Goal: Complete application form: Complete application form

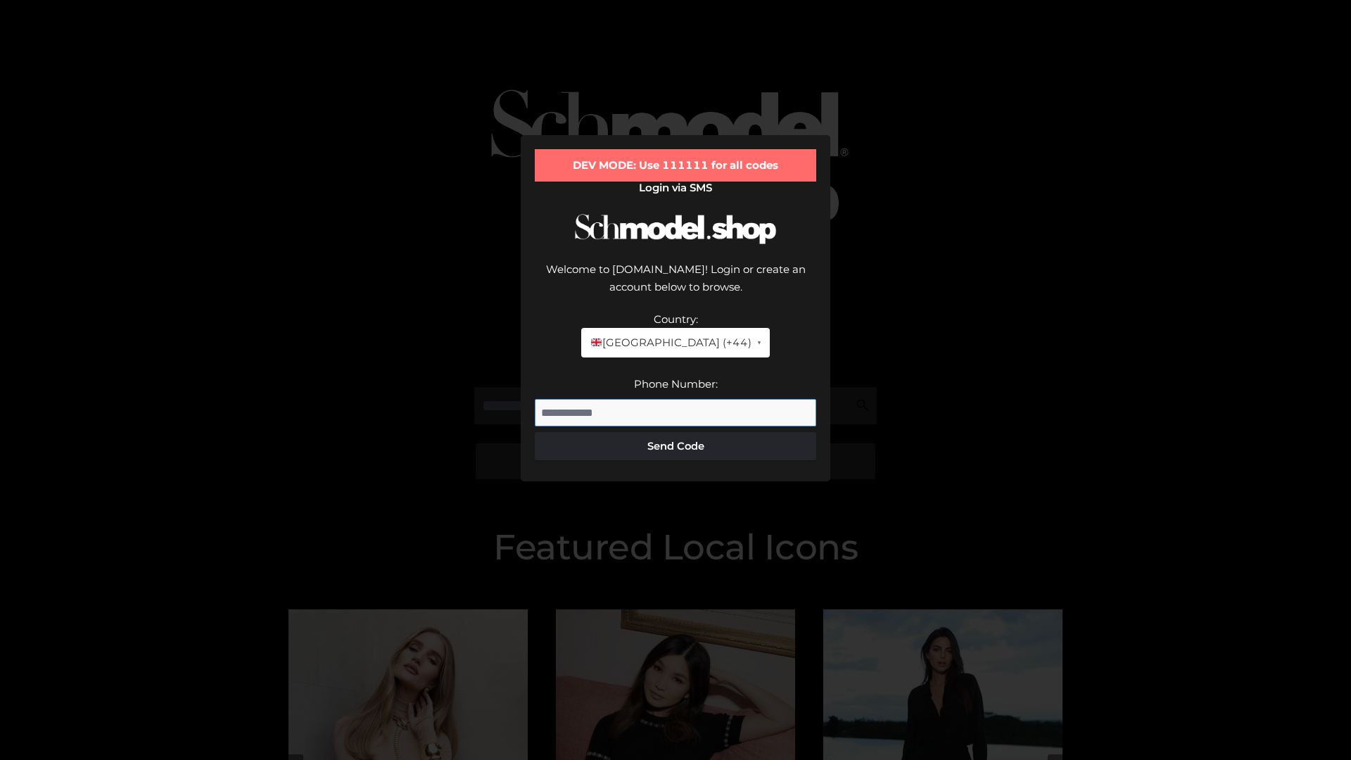
click at [676, 399] on input "Phone Number:" at bounding box center [676, 413] width 282 height 28
type input "**********"
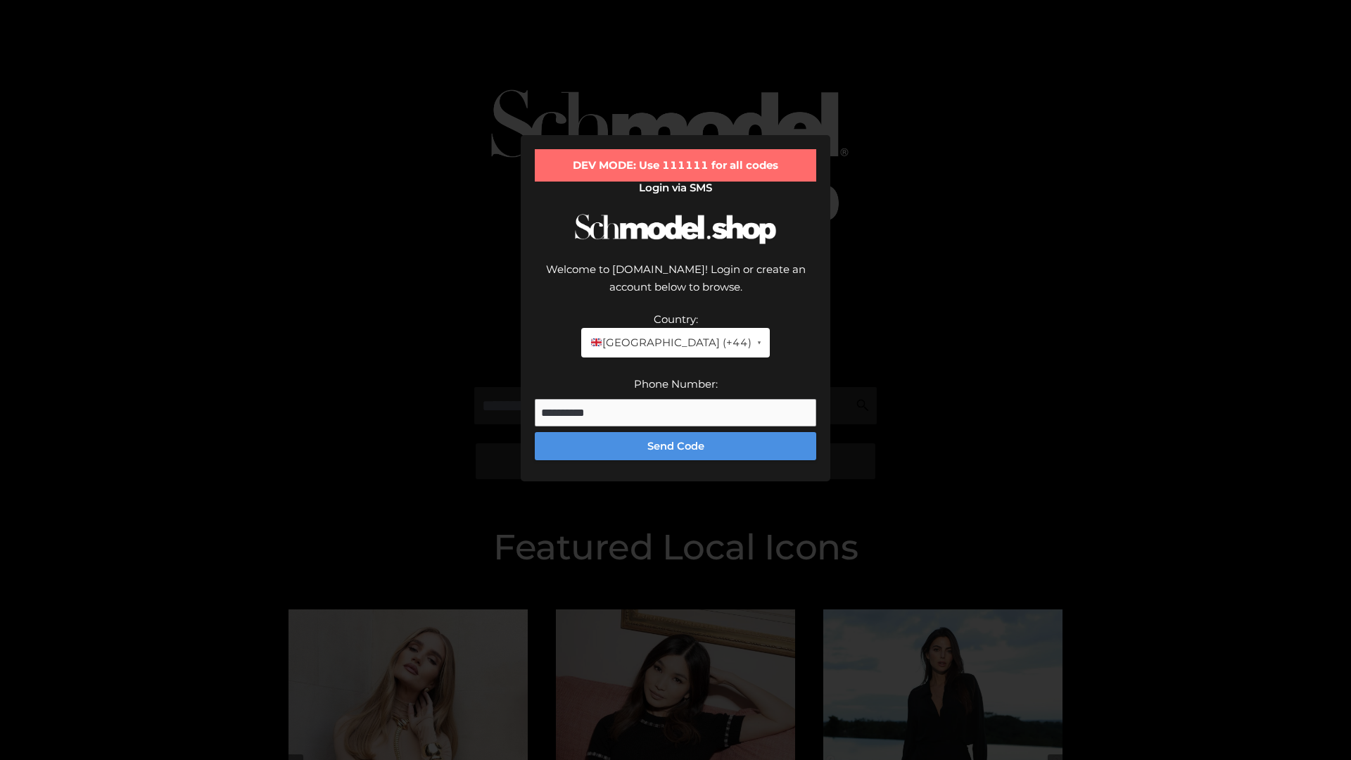
click at [676, 432] on button "Send Code" at bounding box center [676, 446] width 282 height 28
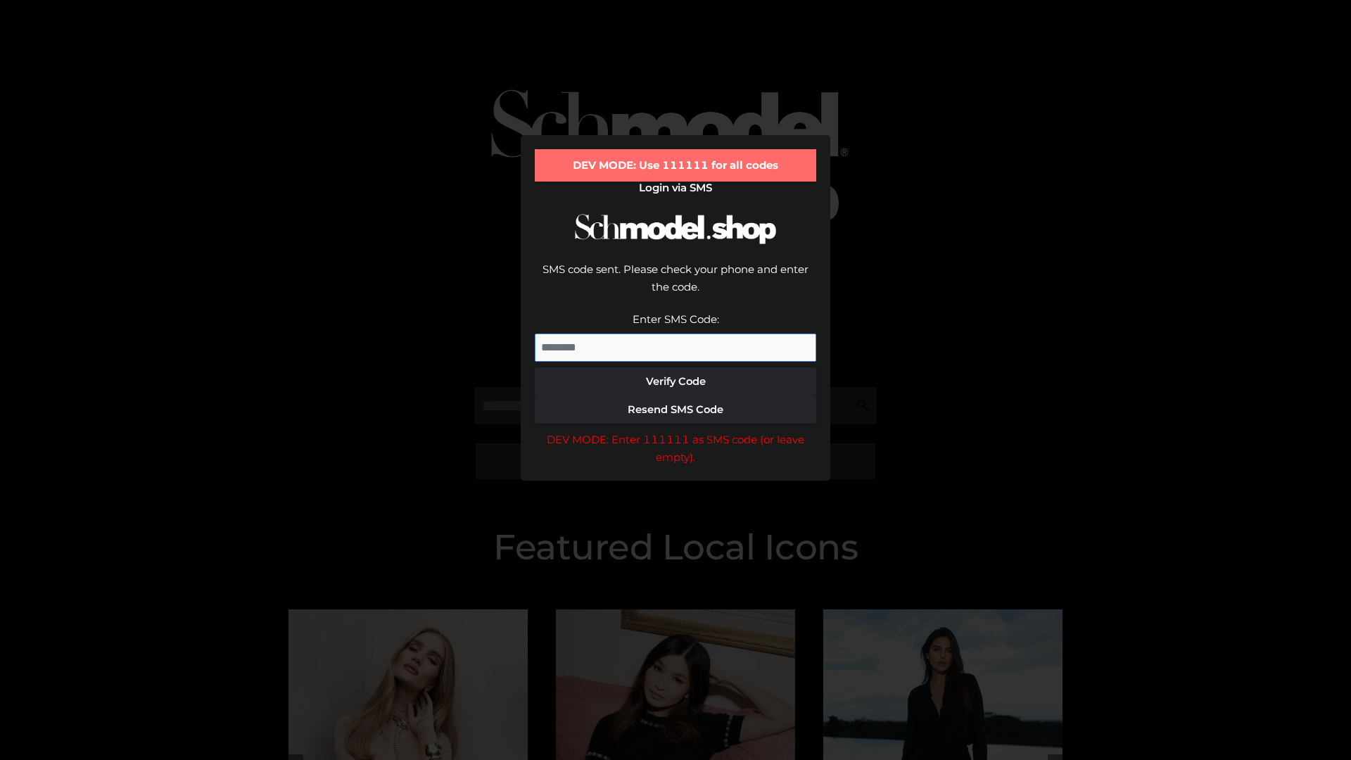
click at [676, 334] on input "Enter SMS Code:" at bounding box center [676, 348] width 282 height 28
type input "******"
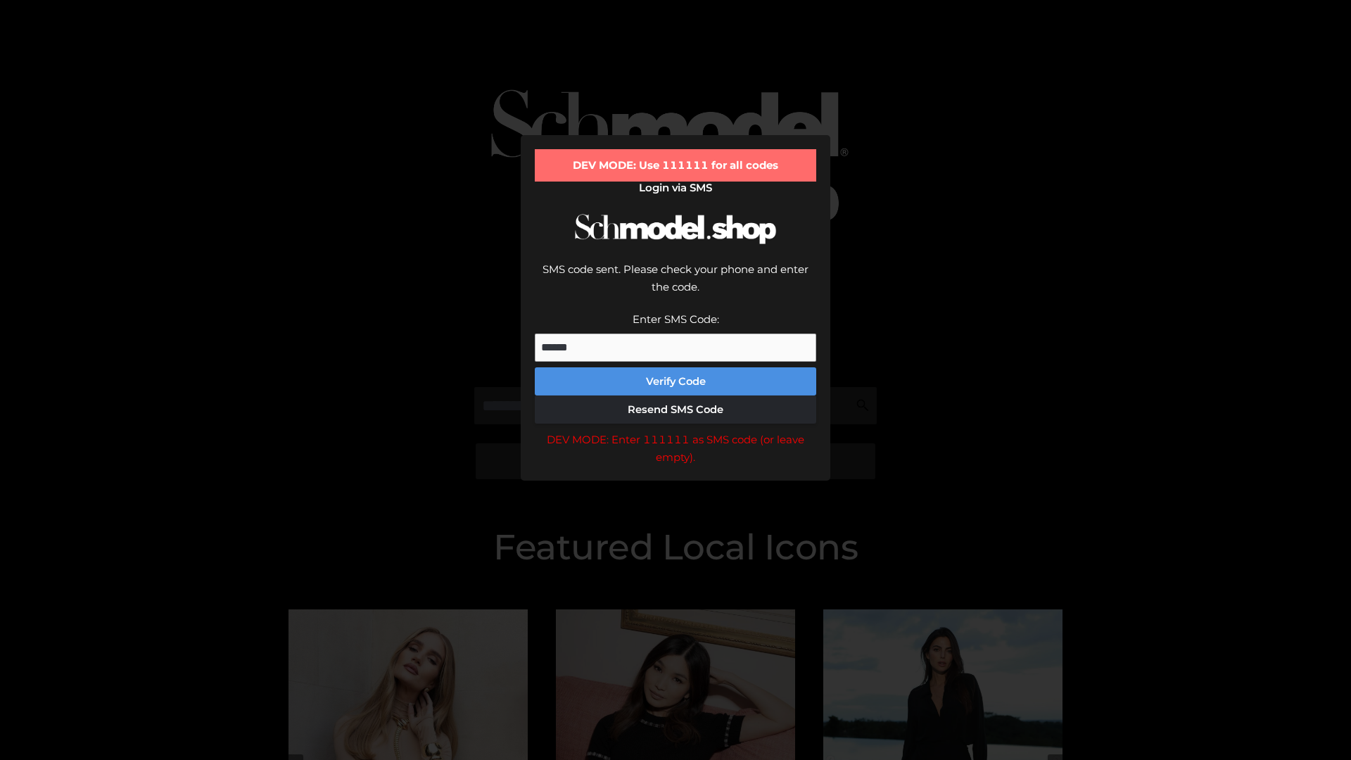
click at [676, 367] on button "Verify Code" at bounding box center [676, 381] width 282 height 28
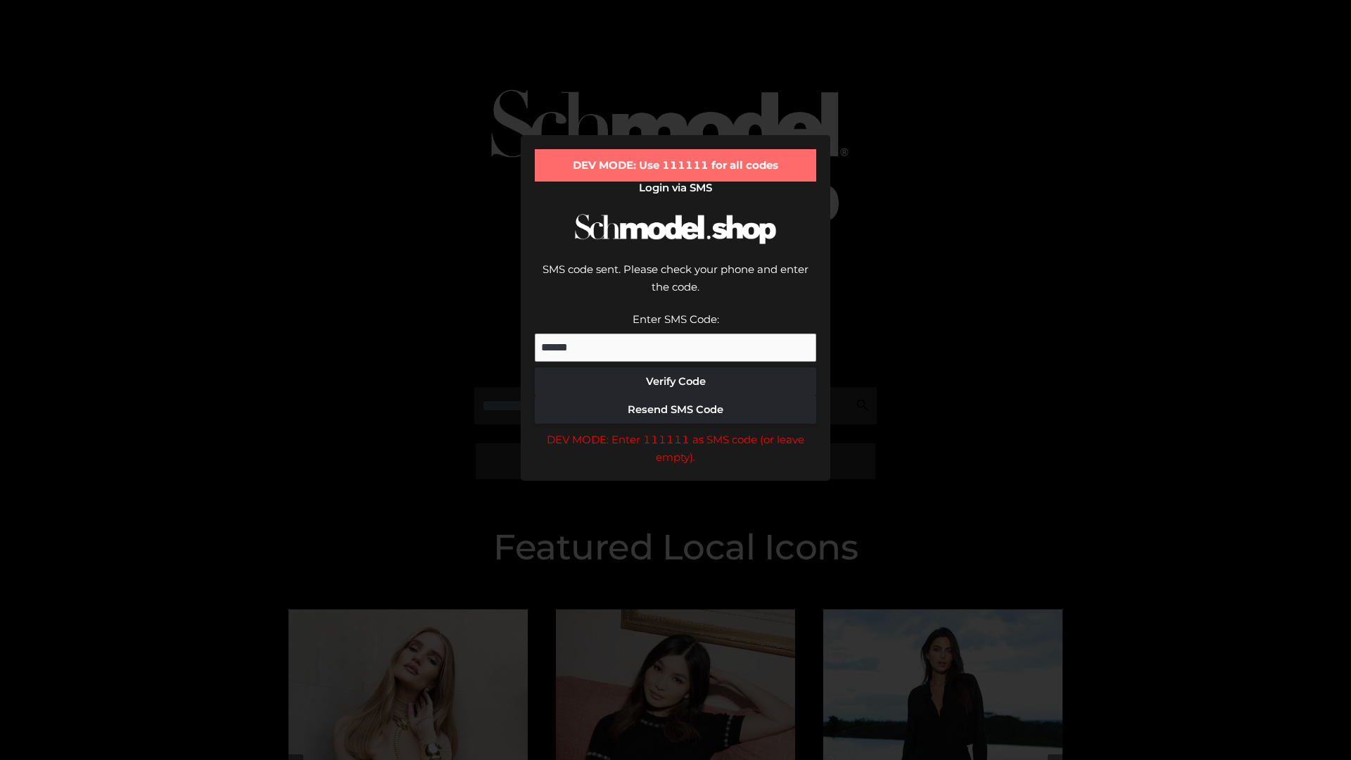
click at [676, 431] on div "DEV MODE: Enter 111111 as SMS code (or leave empty)." at bounding box center [676, 449] width 282 height 36
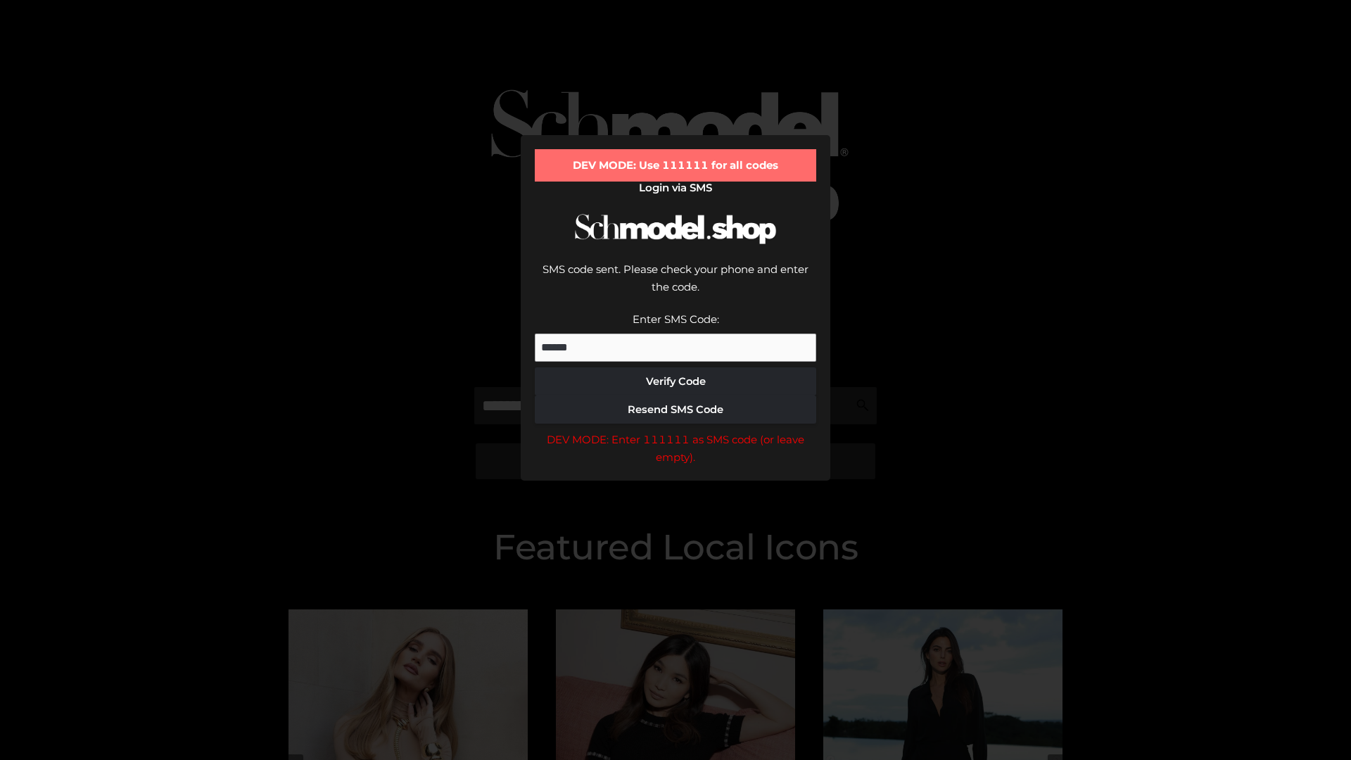
click at [676, 431] on div "DEV MODE: Enter 111111 as SMS code (or leave empty)." at bounding box center [676, 449] width 282 height 36
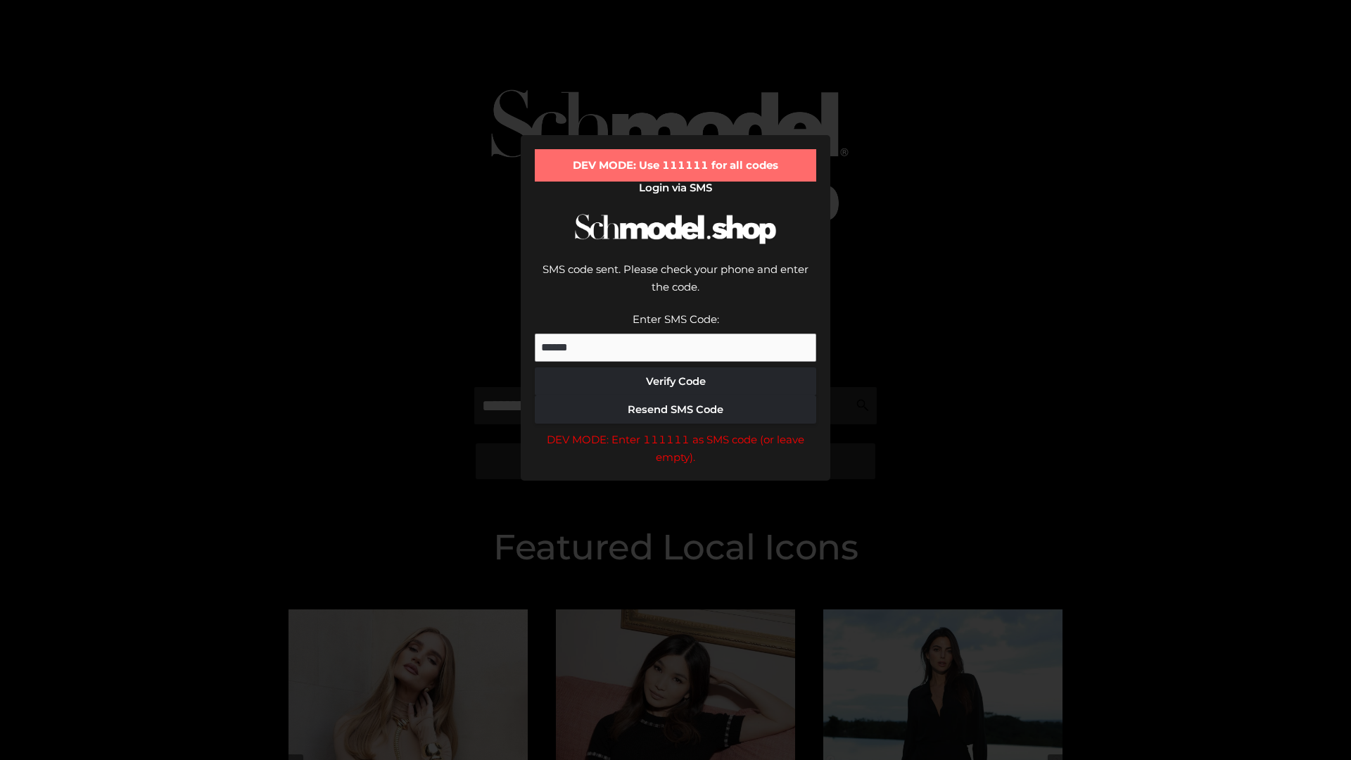
click at [676, 431] on div "DEV MODE: Enter 111111 as SMS code (or leave empty)." at bounding box center [676, 449] width 282 height 36
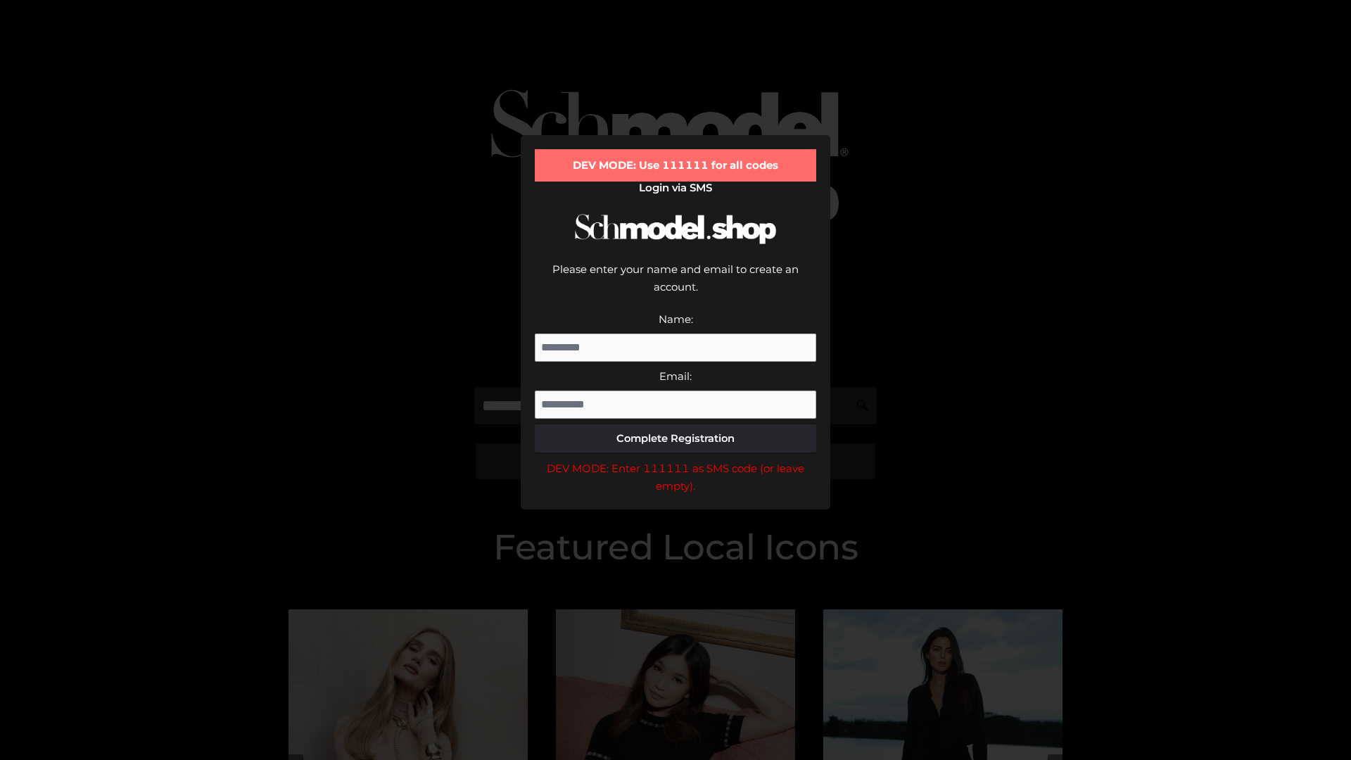
click at [676, 460] on div "DEV MODE: Enter 111111 as SMS code (or leave empty)." at bounding box center [676, 478] width 282 height 36
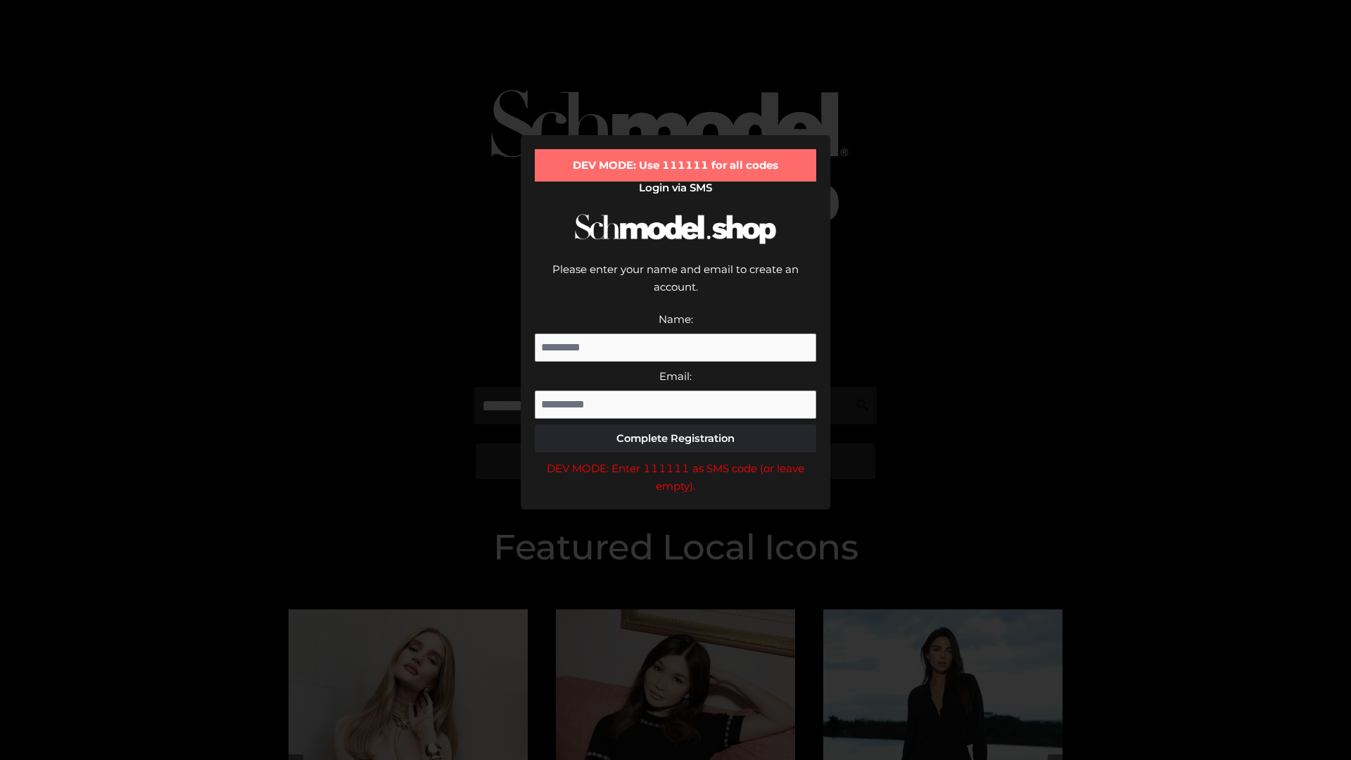
click at [676, 460] on div "DEV MODE: Enter 111111 as SMS code (or leave empty)." at bounding box center [676, 478] width 282 height 36
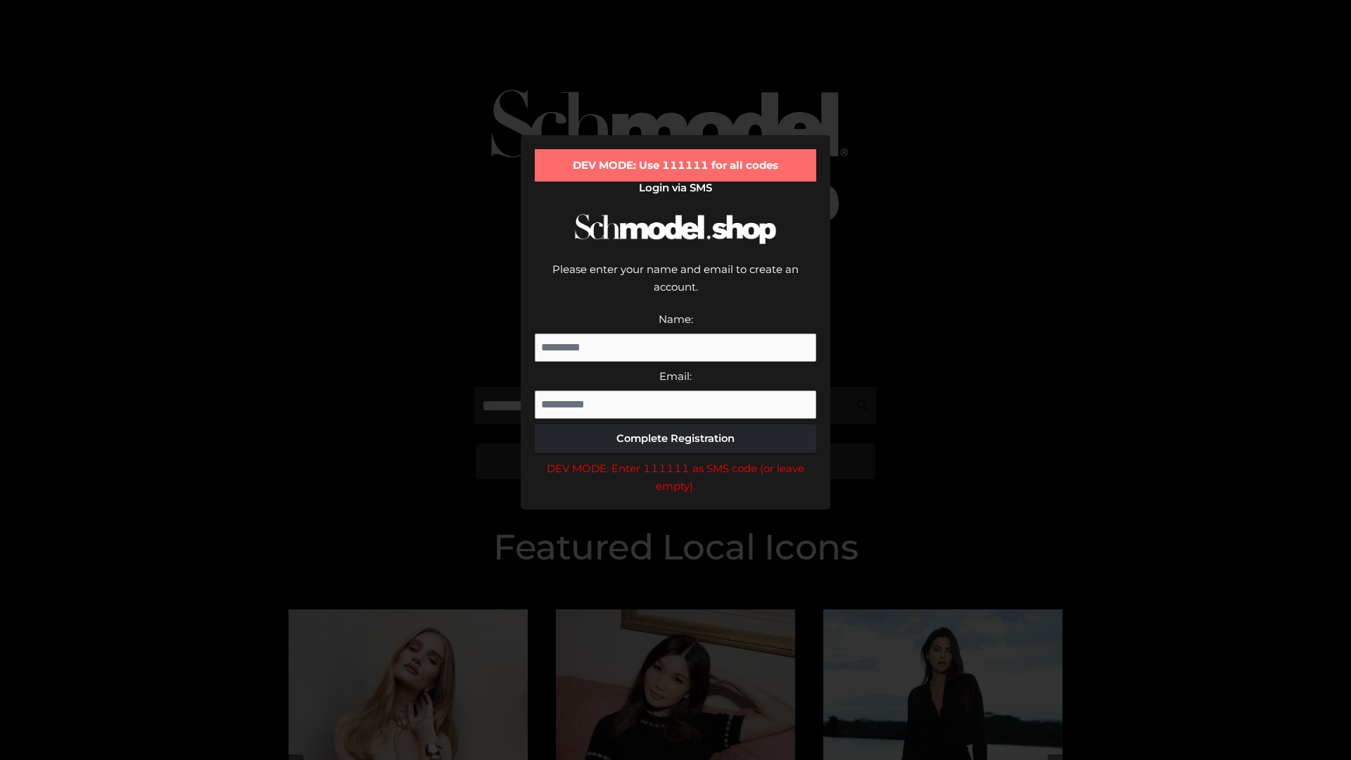
click at [676, 460] on div "DEV MODE: Enter 111111 as SMS code (or leave empty)." at bounding box center [676, 478] width 282 height 36
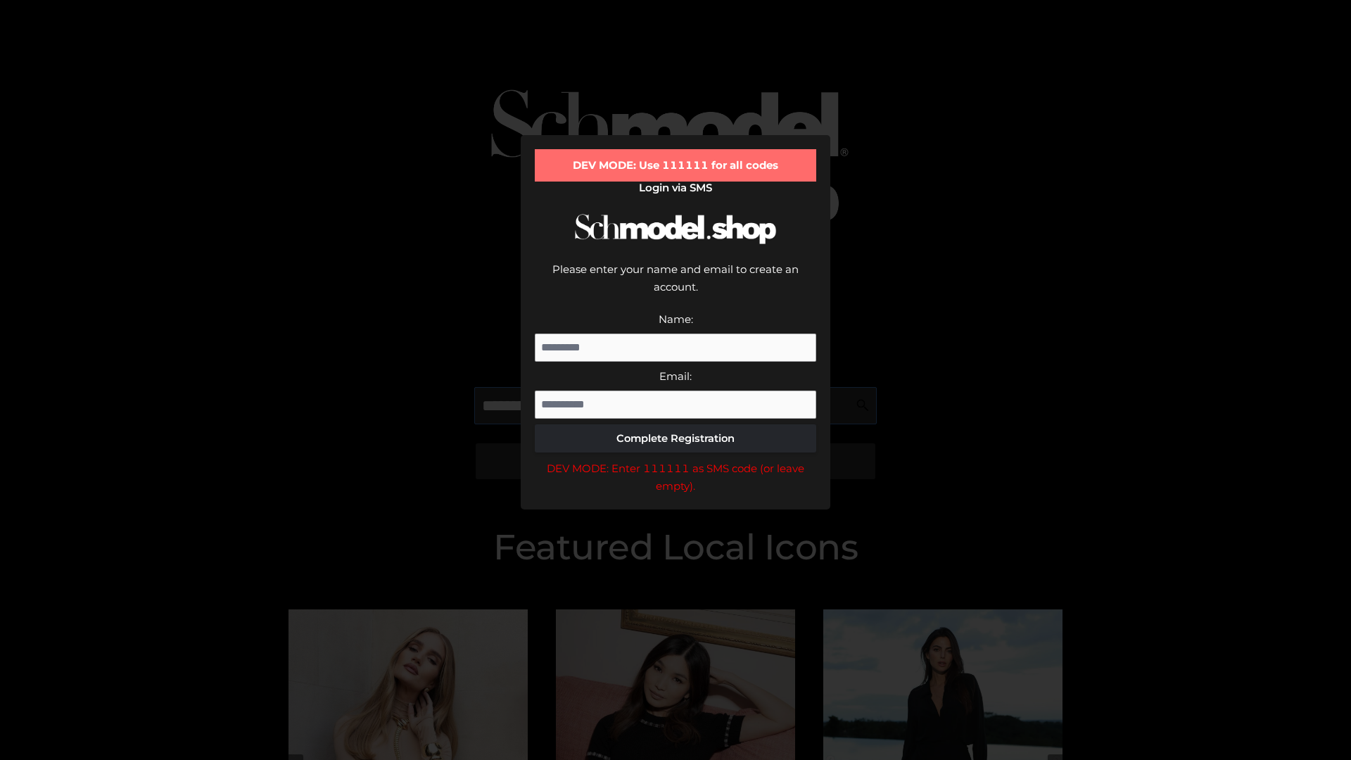
scroll to position [0, 35]
click at [676, 460] on div "DEV MODE: Enter 111111 as SMS code (or leave empty)." at bounding box center [676, 478] width 282 height 36
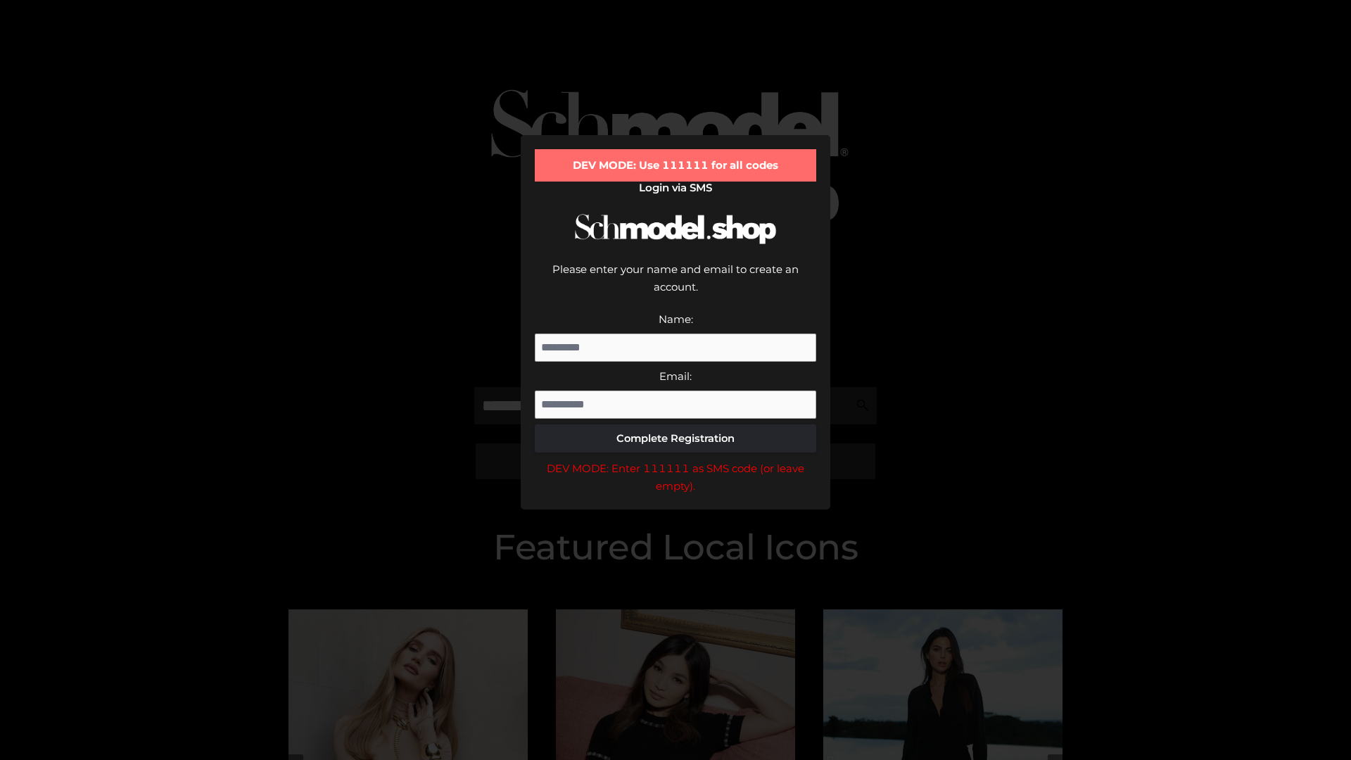
click at [676, 460] on div "DEV MODE: Enter 111111 as SMS code (or leave empty)." at bounding box center [676, 478] width 282 height 36
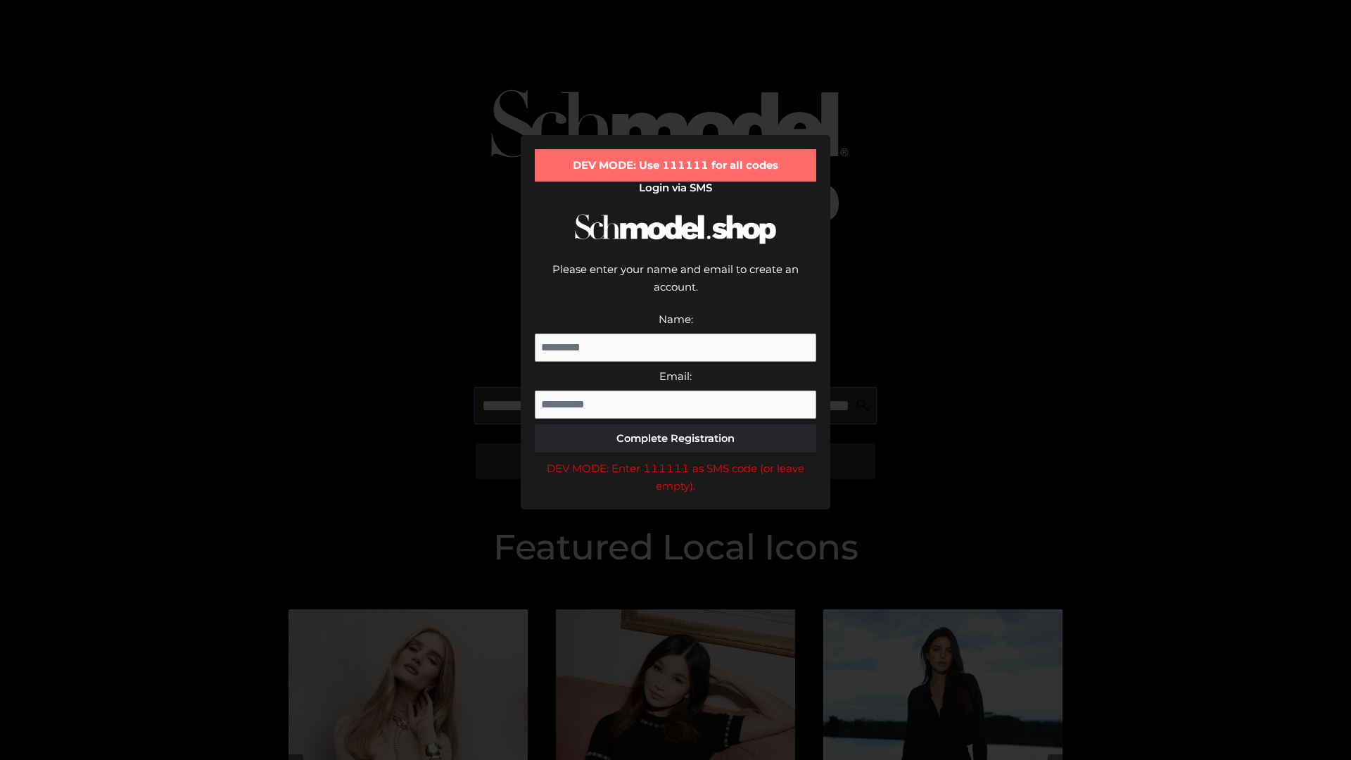
scroll to position [0, 123]
click at [676, 460] on div "DEV MODE: Enter 111111 as SMS code (or leave empty)." at bounding box center [676, 478] width 282 height 36
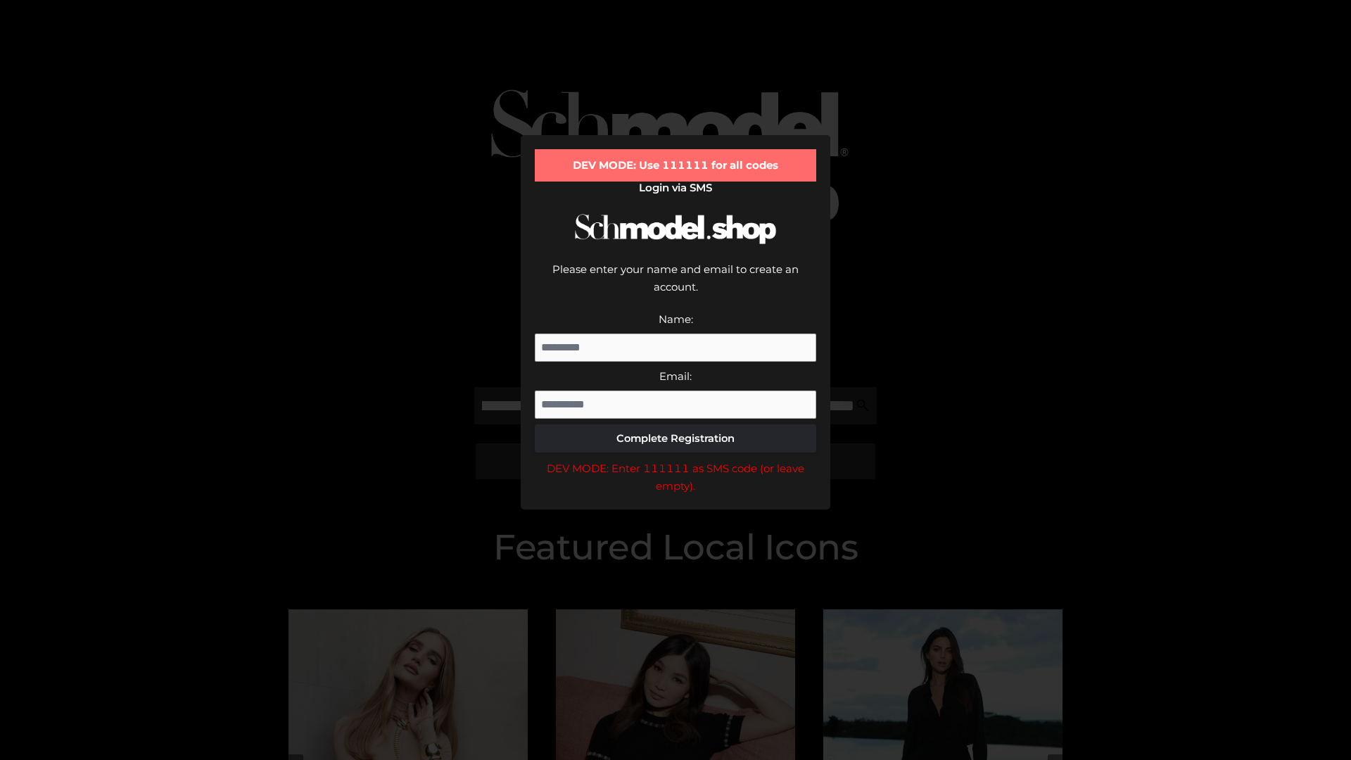
click at [676, 460] on div "DEV MODE: Enter 111111 as SMS code (or leave empty)." at bounding box center [676, 478] width 282 height 36
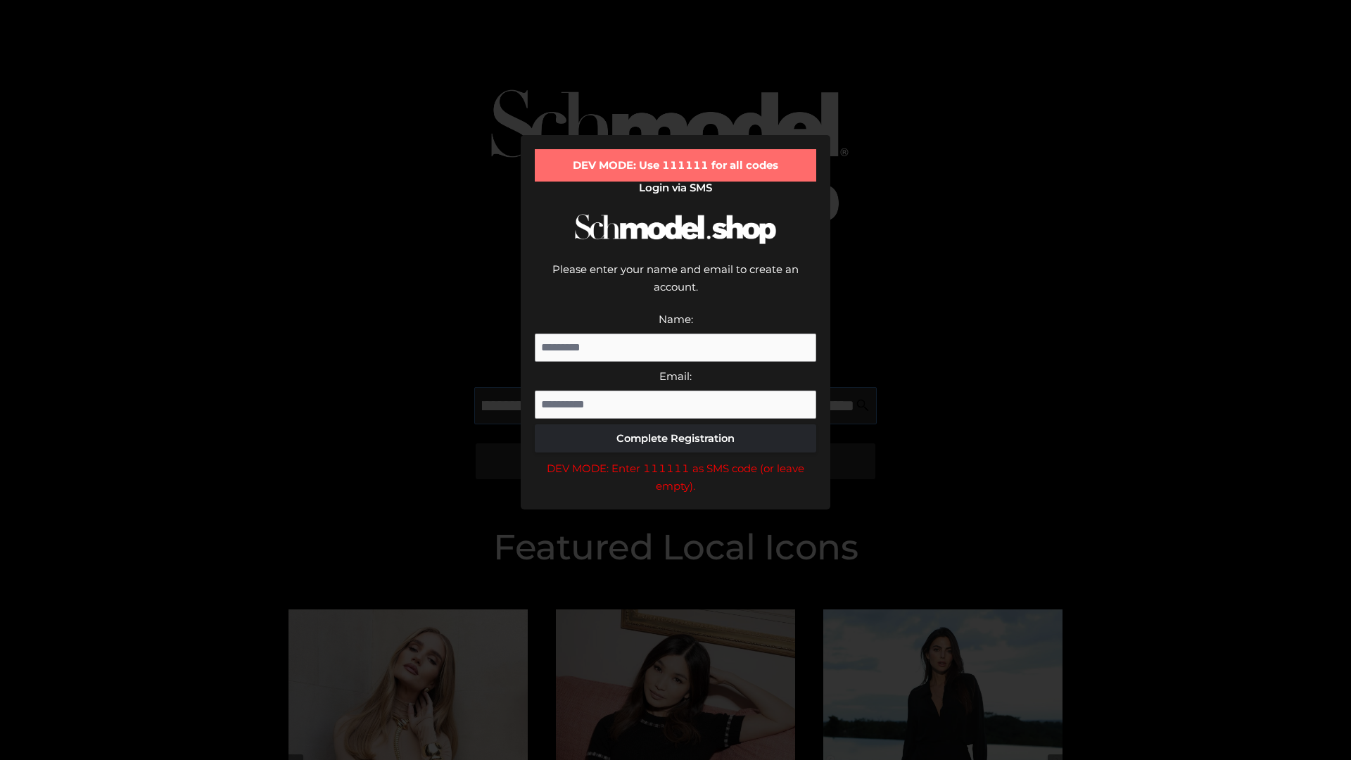
scroll to position [0, 204]
click at [676, 460] on div "DEV MODE: Enter 111111 as SMS code (or leave empty)." at bounding box center [676, 478] width 282 height 36
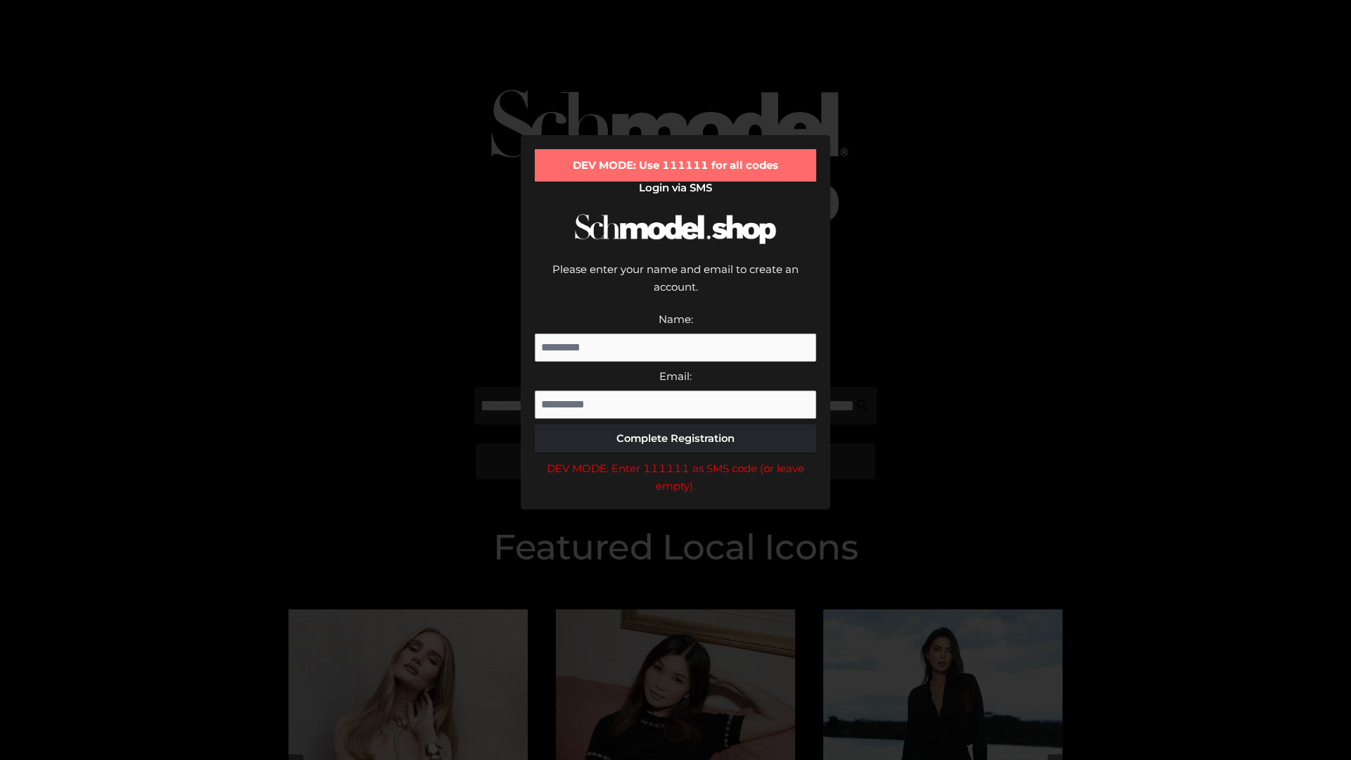
click at [676, 460] on div "DEV MODE: Enter 111111 as SMS code (or leave empty)." at bounding box center [676, 478] width 282 height 36
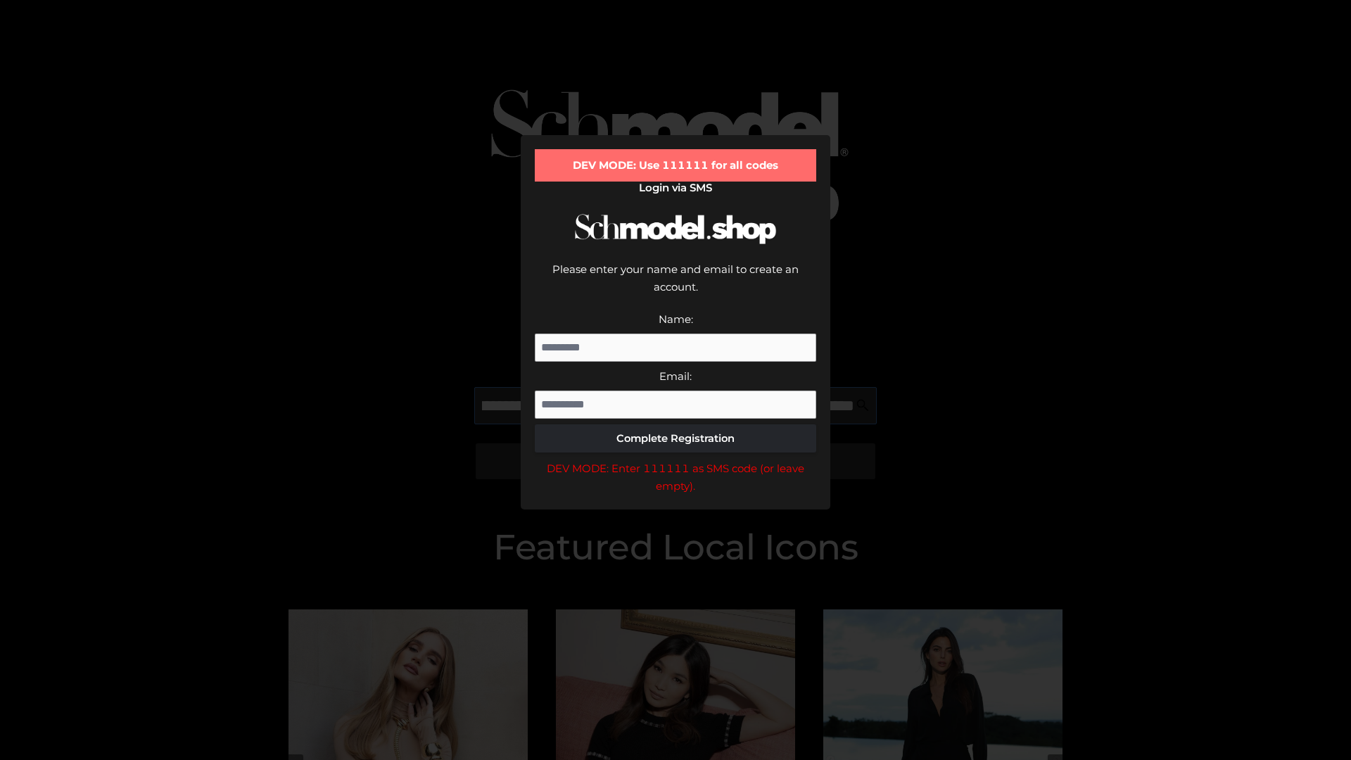
scroll to position [0, 290]
click at [676, 460] on div "DEV MODE: Enter 111111 as SMS code (or leave empty)." at bounding box center [676, 478] width 282 height 36
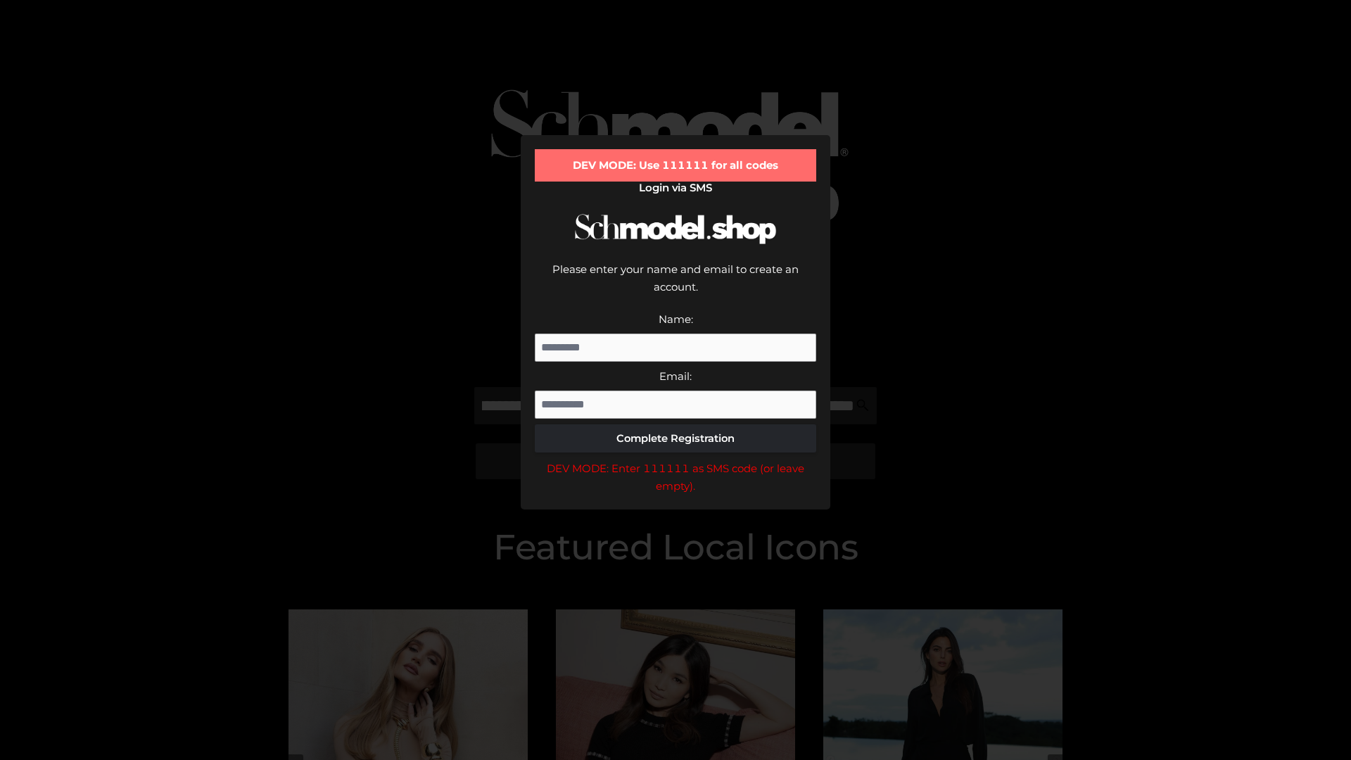
click at [676, 460] on div "DEV MODE: Enter 111111 as SMS code (or leave empty)." at bounding box center [676, 478] width 282 height 36
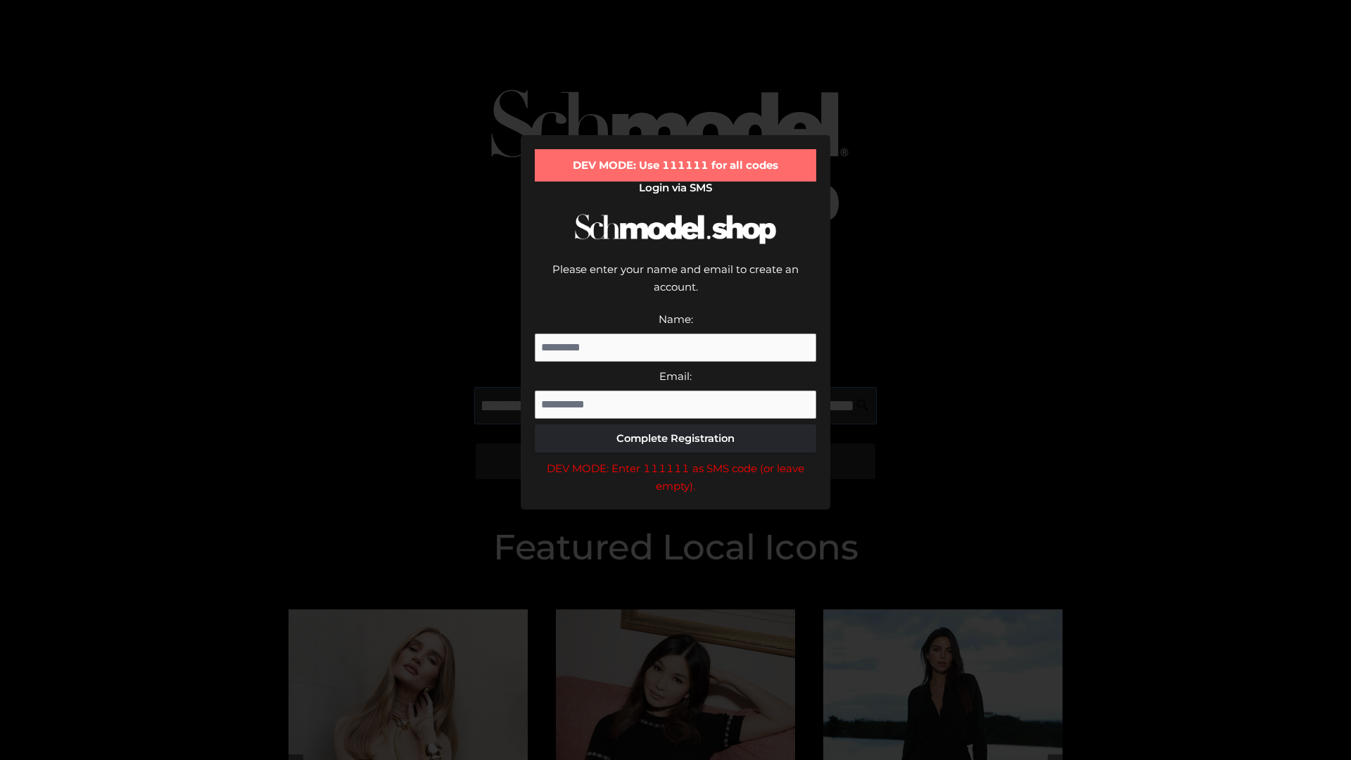
scroll to position [0, 378]
click at [676, 460] on div "DEV MODE: Enter 111111 as SMS code (or leave empty)." at bounding box center [676, 478] width 282 height 36
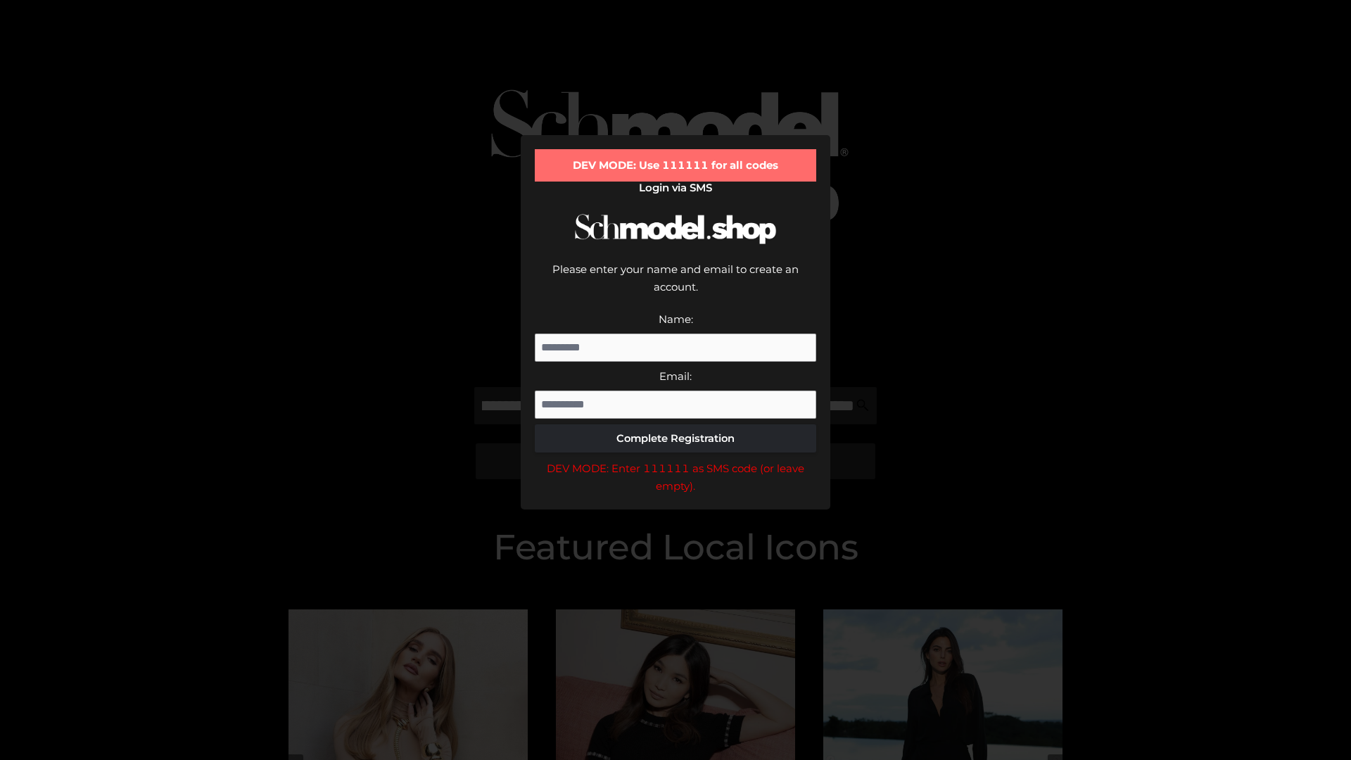
click at [676, 460] on div "DEV MODE: Enter 111111 as SMS code (or leave empty)." at bounding box center [676, 478] width 282 height 36
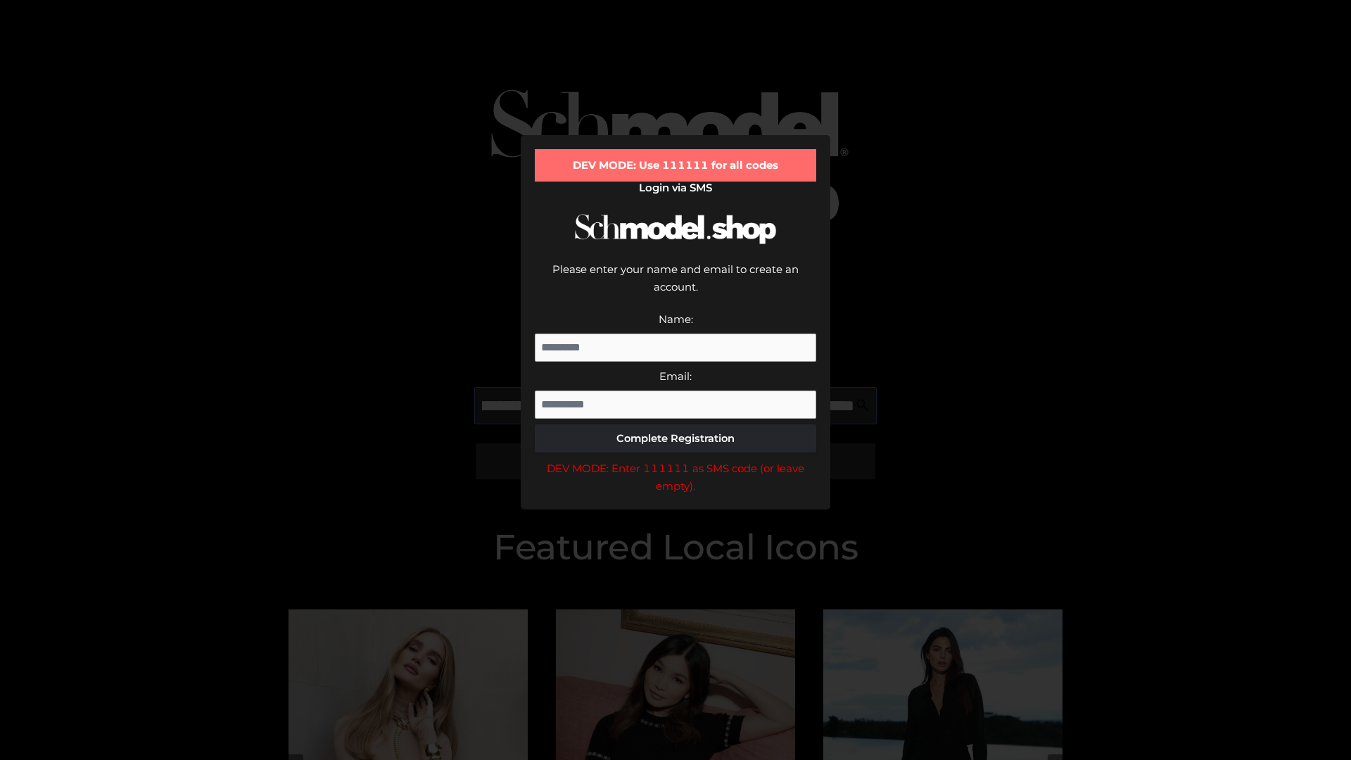
scroll to position [0, 459]
click at [676, 460] on div "DEV MODE: Enter 111111 as SMS code (or leave empty)." at bounding box center [676, 478] width 282 height 36
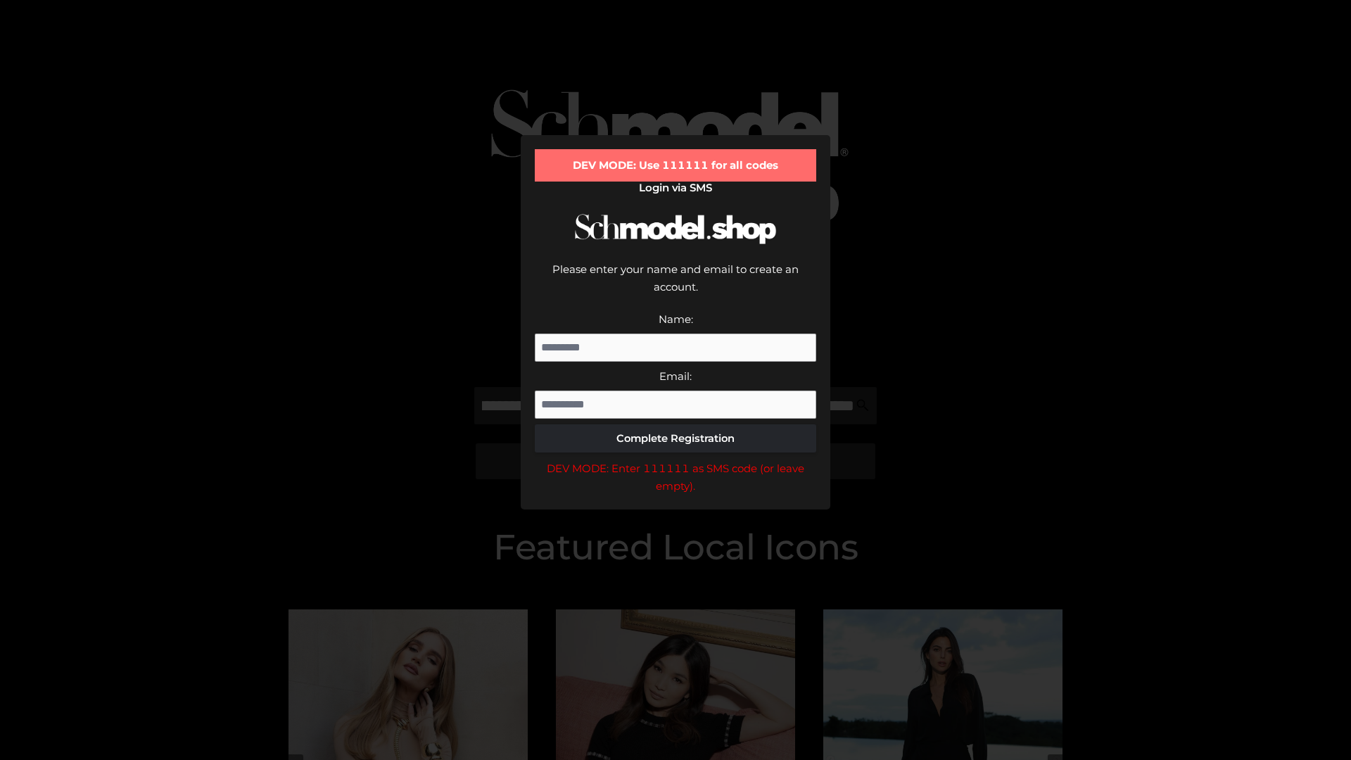
click at [676, 460] on div "DEV MODE: Enter 111111 as SMS code (or leave empty)." at bounding box center [676, 478] width 282 height 36
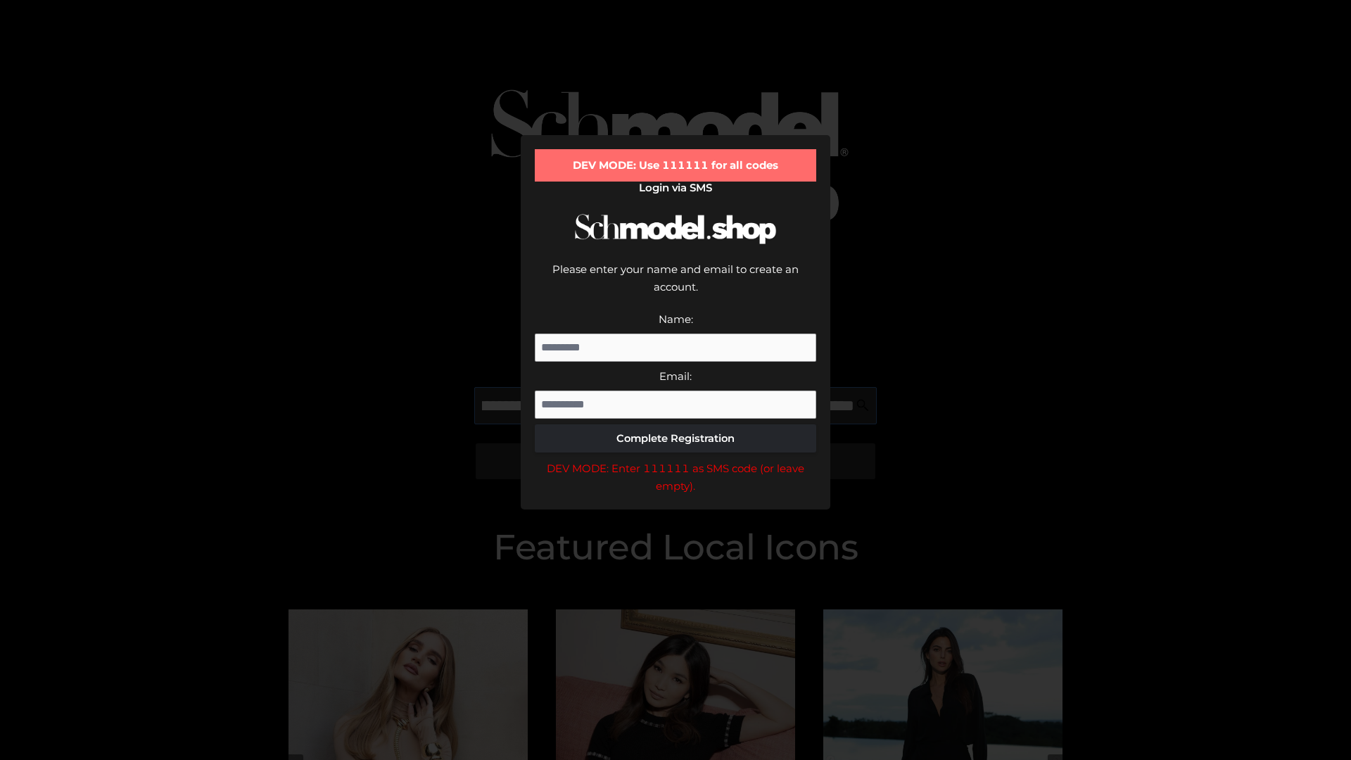
scroll to position [0, 545]
click at [676, 460] on div "DEV MODE: Enter 111111 as SMS code (or leave empty)." at bounding box center [676, 478] width 282 height 36
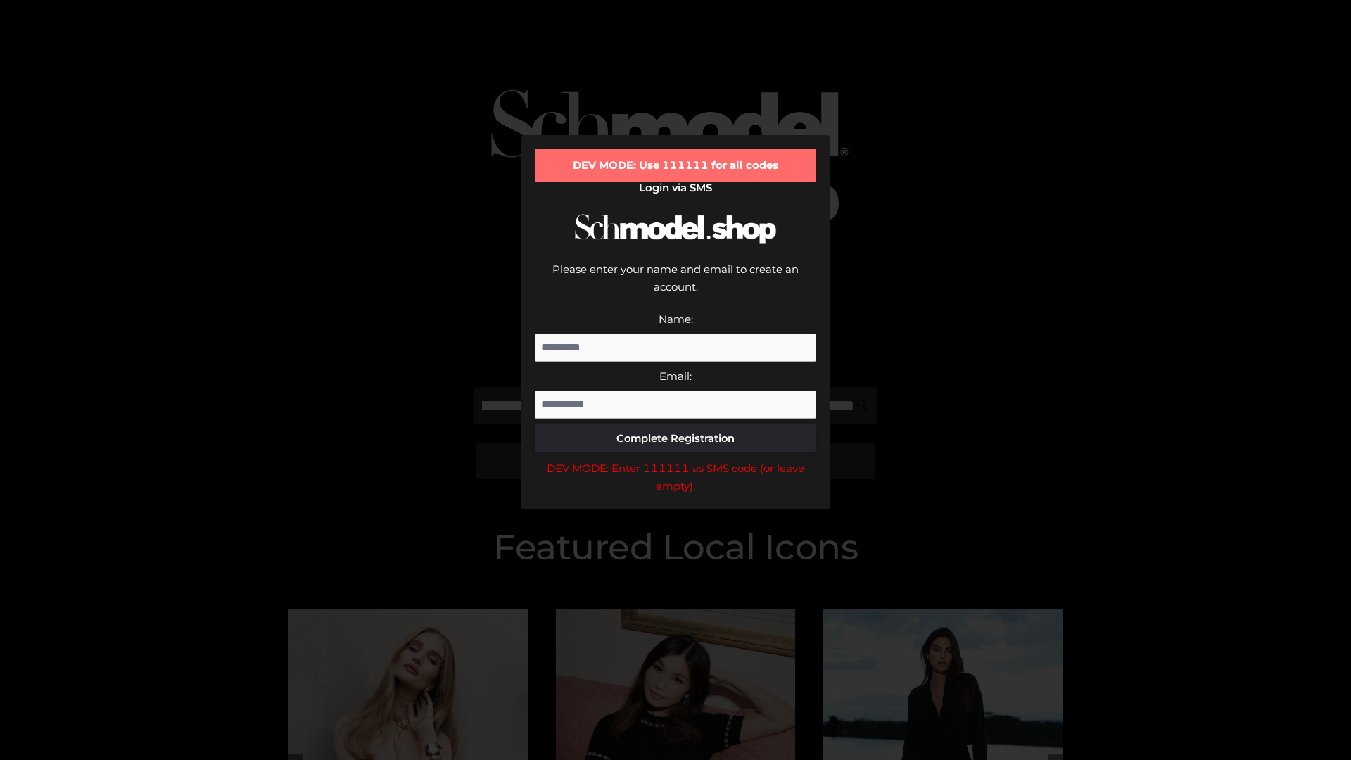
click at [676, 460] on div "DEV MODE: Enter 111111 as SMS code (or leave empty)." at bounding box center [676, 478] width 282 height 36
type input "**********"
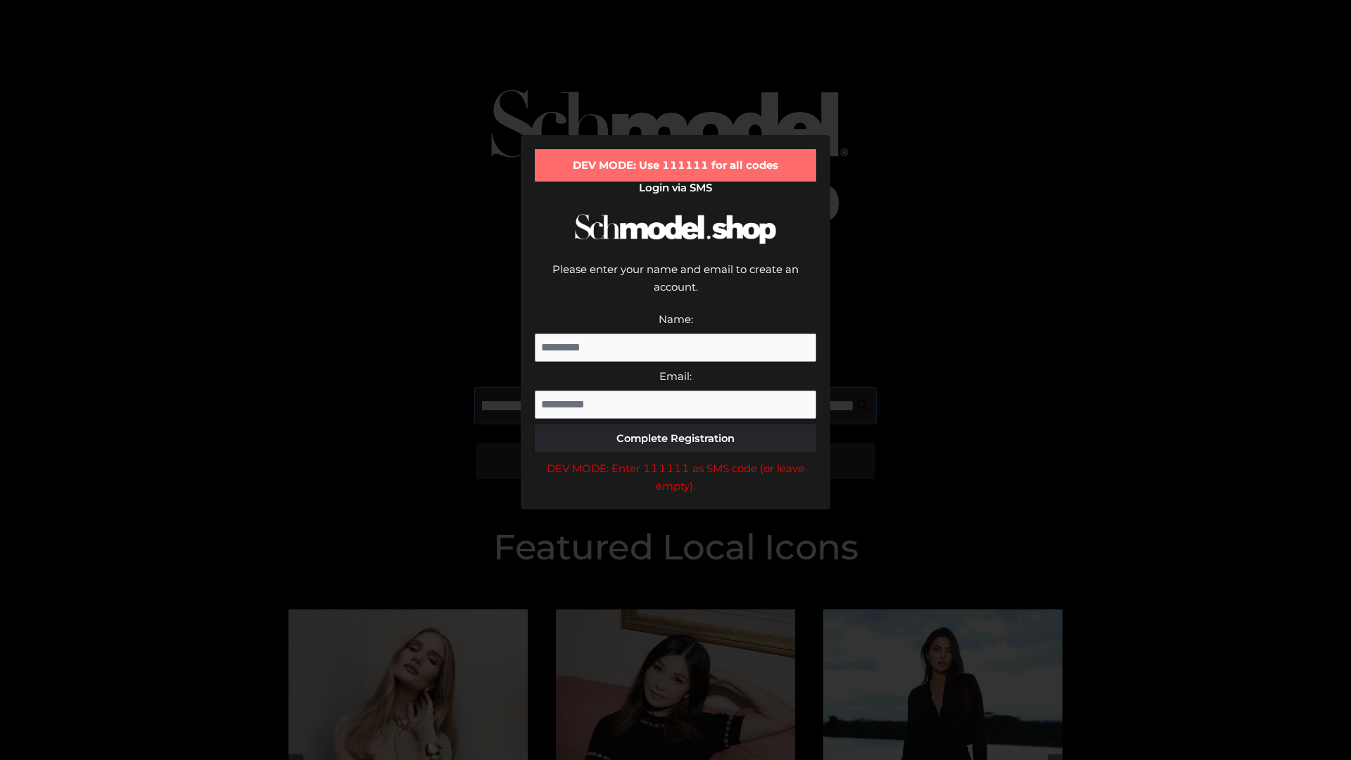
scroll to position [0, 612]
